Goal: Check status: Check status

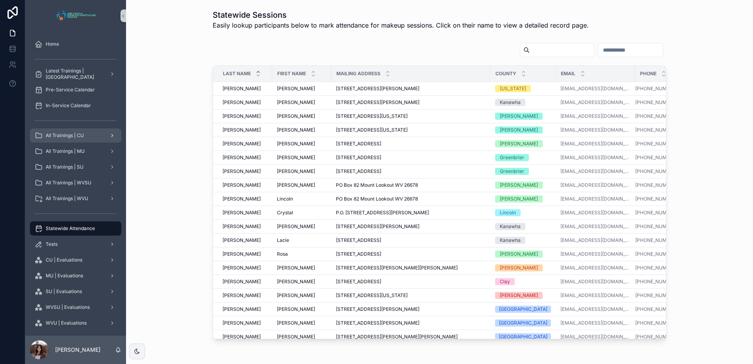
click at [84, 140] on div "All Trainings | CU" at bounding box center [76, 135] width 82 height 13
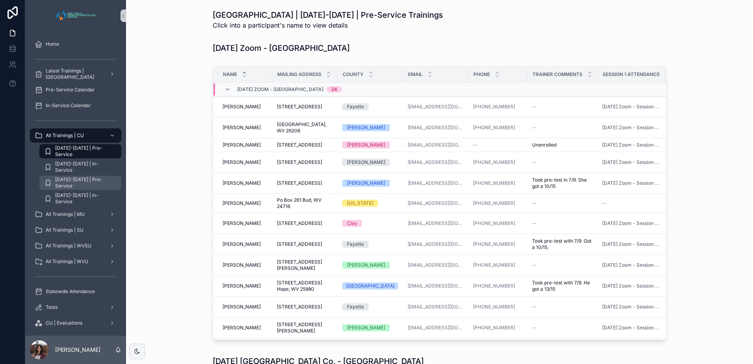
click at [91, 180] on span "[DATE]-[DATE] | Pre-Service" at bounding box center [84, 182] width 58 height 13
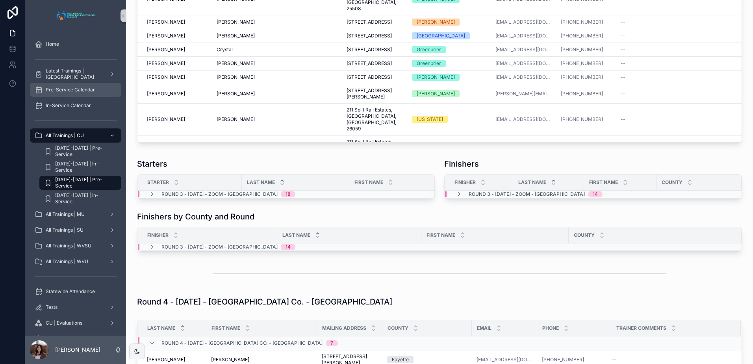
scroll to position [1339, 0]
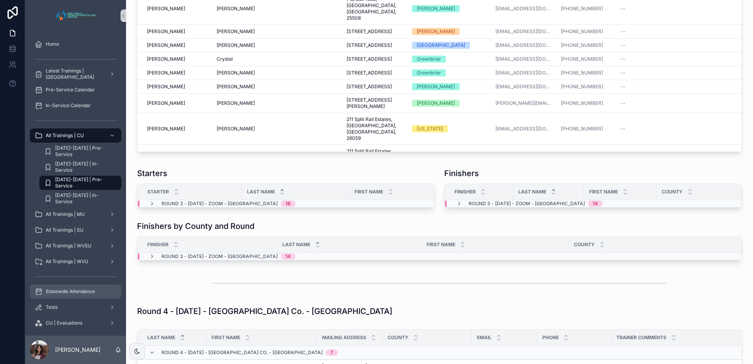
click at [74, 294] on span "Statewide Attendance" at bounding box center [70, 291] width 49 height 6
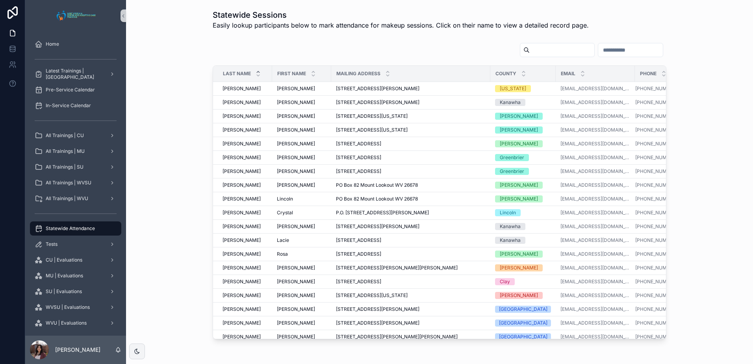
click at [598, 47] on input "scrollable content" at bounding box center [630, 49] width 65 height 11
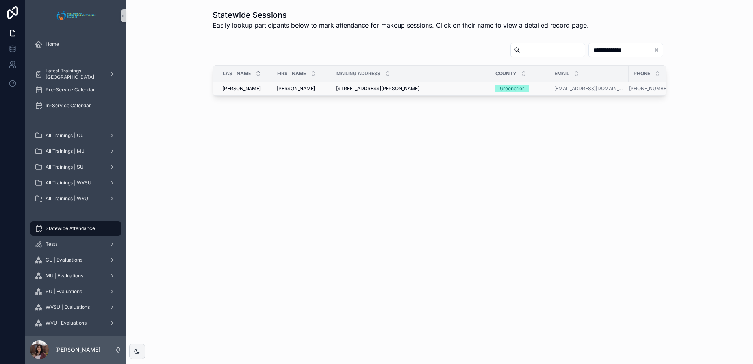
type input "**********"
click at [302, 87] on div "[PERSON_NAME] [PERSON_NAME]" at bounding box center [302, 88] width 50 height 6
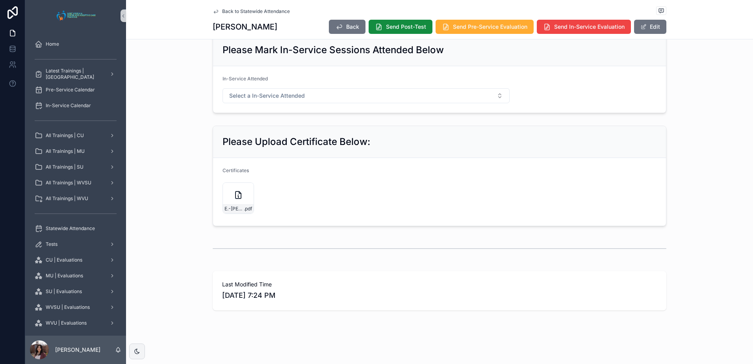
scroll to position [468, 0]
click at [235, 210] on span "E.-[PERSON_NAME]-(Greenbrier)" at bounding box center [233, 209] width 19 height 6
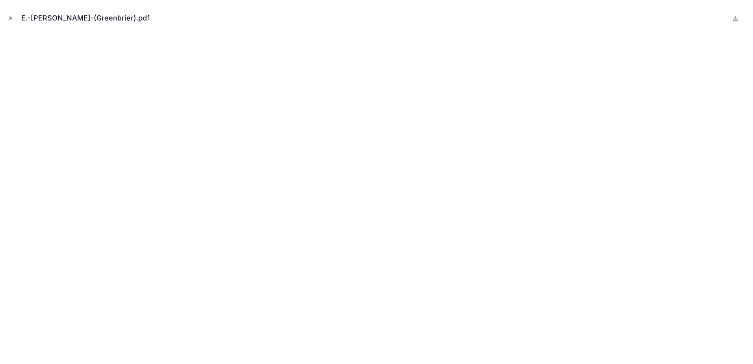
click at [12, 18] on icon "Close modal" at bounding box center [11, 18] width 6 height 6
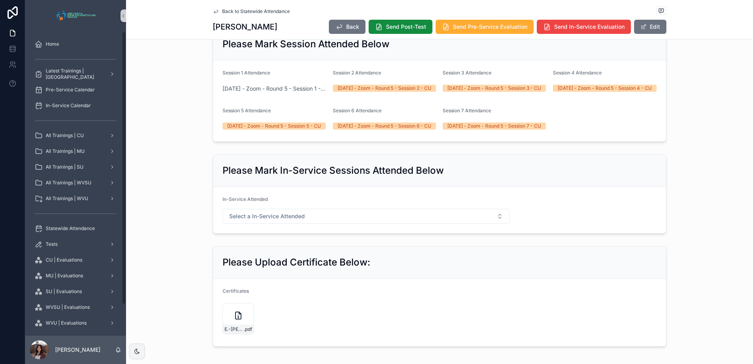
scroll to position [310, 0]
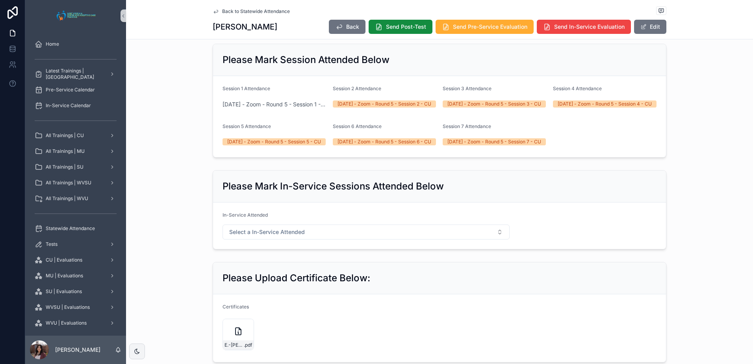
drag, startPoint x: 637, startPoint y: 29, endPoint x: 632, endPoint y: 43, distance: 15.2
click at [637, 29] on button "Edit" at bounding box center [650, 27] width 32 height 14
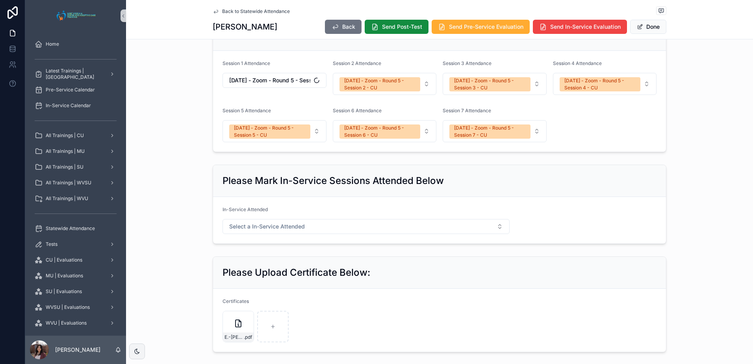
scroll to position [494, 0]
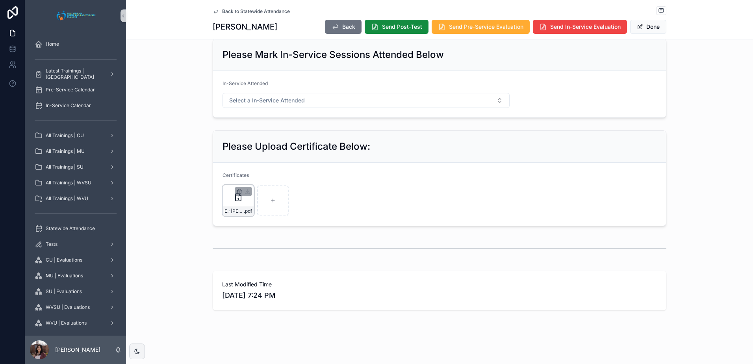
click at [236, 191] on icon "scrollable content" at bounding box center [239, 191] width 6 height 6
click at [239, 193] on icon "scrollable content" at bounding box center [239, 192] width 0 height 2
click at [252, 179] on icon "scrollable content" at bounding box center [253, 179] width 6 height 6
click at [640, 21] on button "Done" at bounding box center [648, 27] width 36 height 14
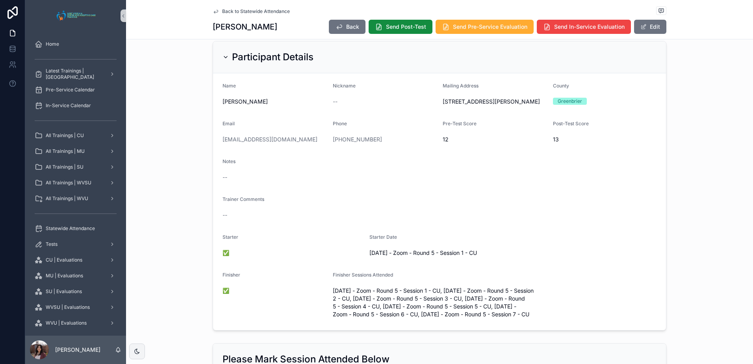
scroll to position [0, 0]
